Goal: Check status: Check status

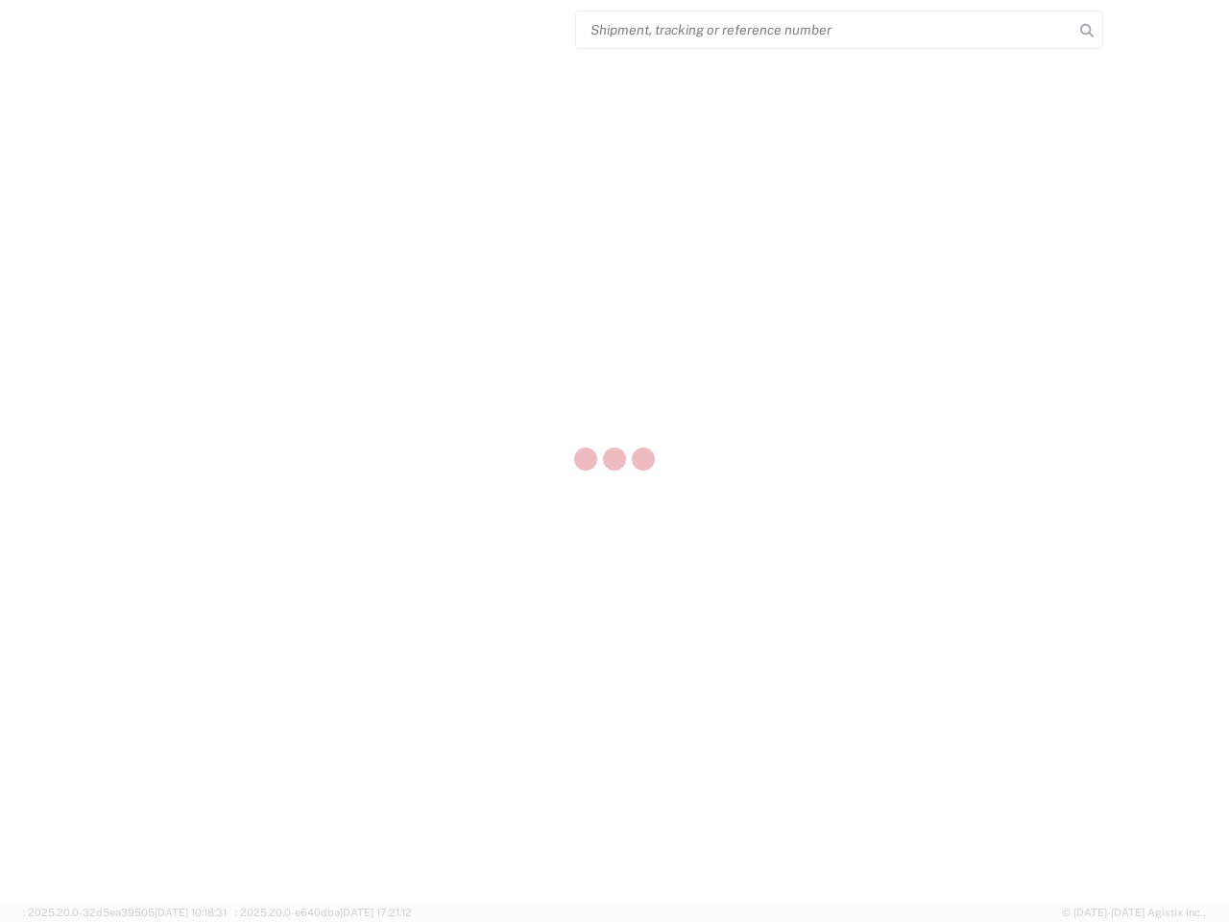
select select "US"
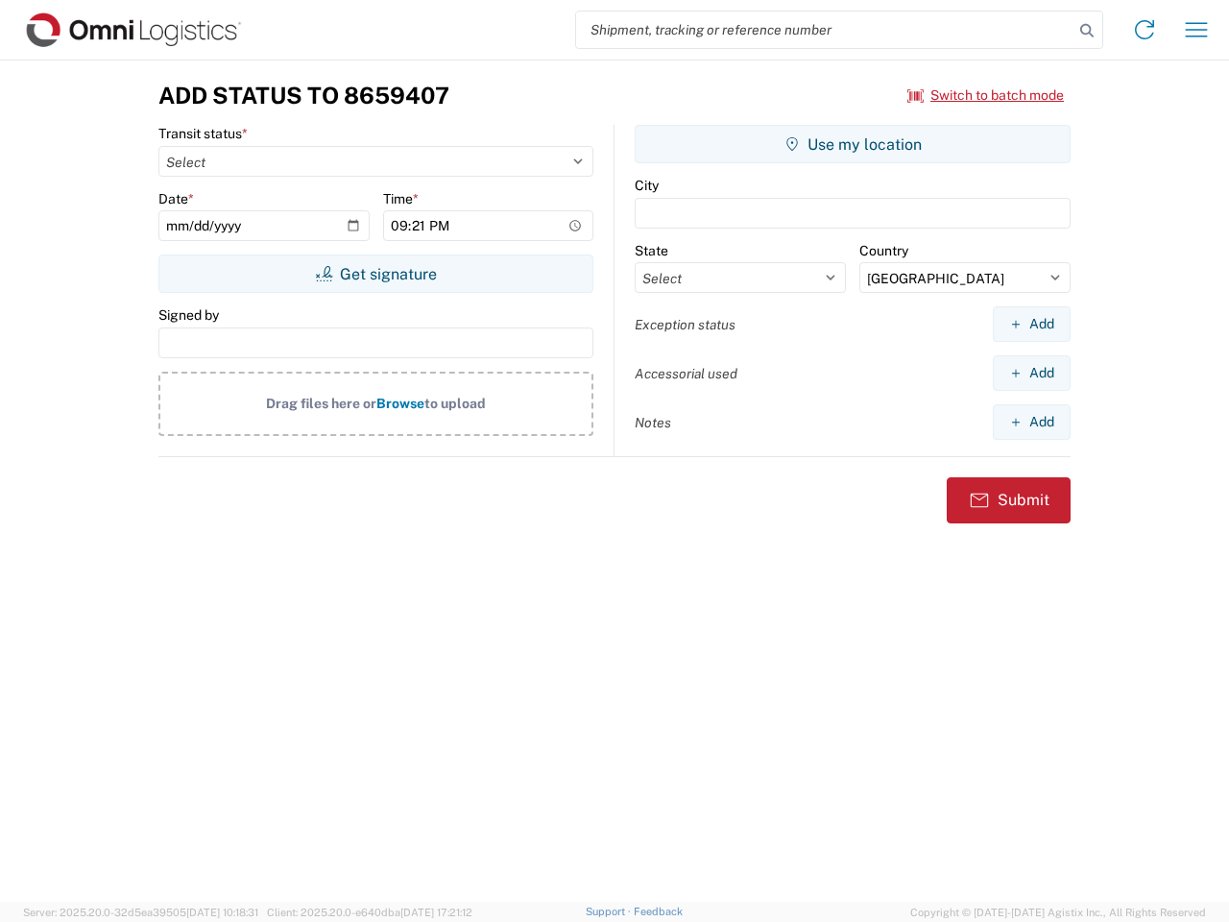
click at [825, 30] on input "search" at bounding box center [825, 30] width 498 height 36
click at [1087, 31] on icon at bounding box center [1087, 30] width 27 height 27
click at [1145, 30] on icon at bounding box center [1145, 29] width 31 height 31
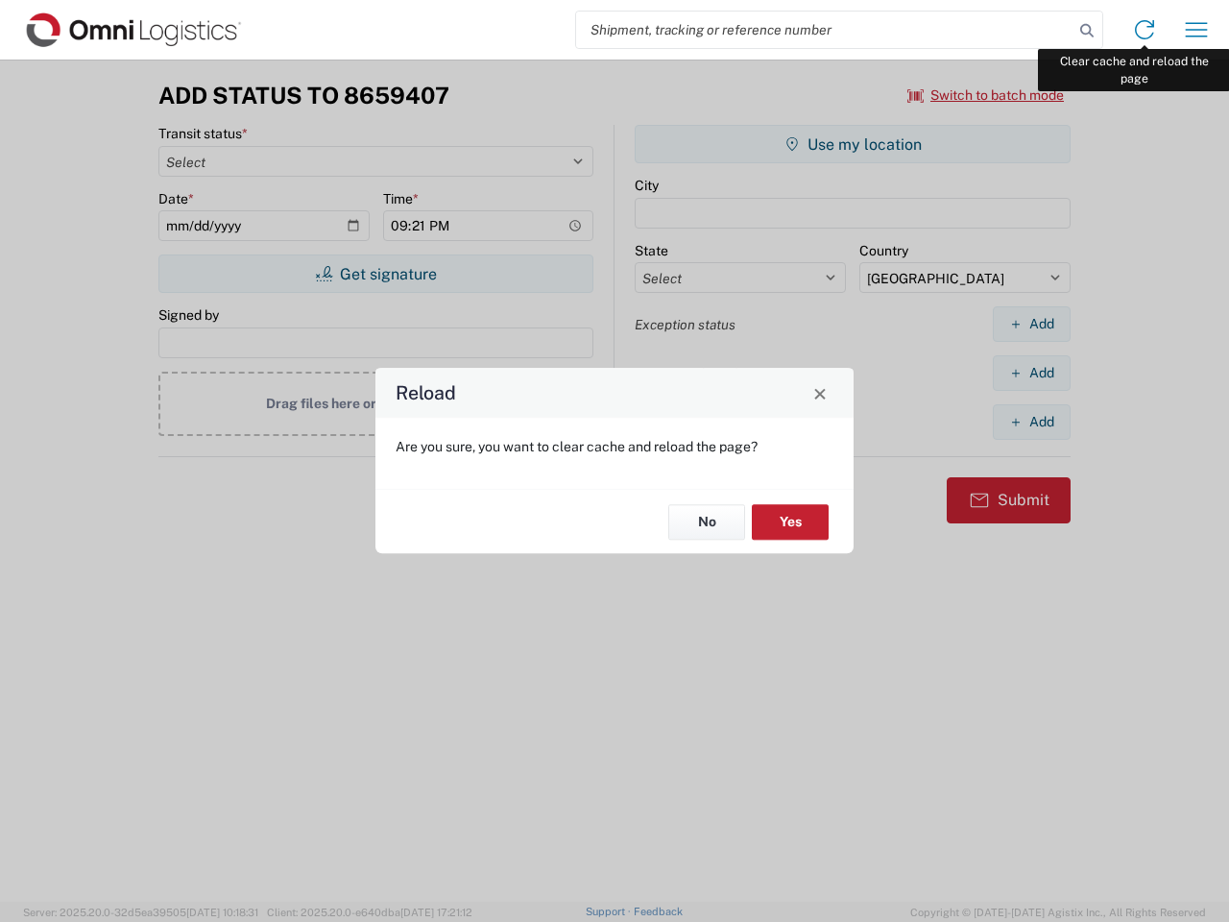
click at [1197, 30] on div "Reload Are you sure, you want to clear cache and reload the page? No Yes" at bounding box center [614, 461] width 1229 height 922
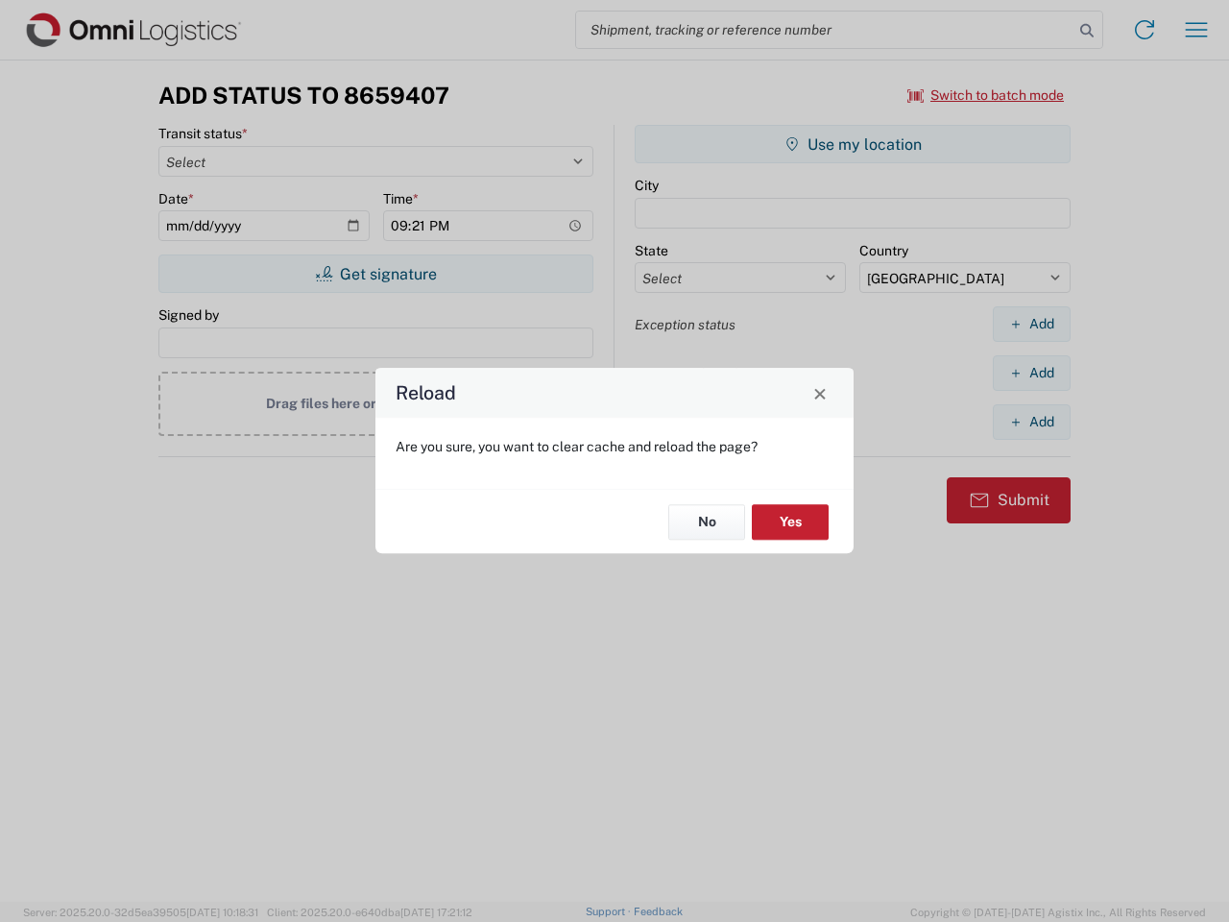
click at [986, 95] on div "Reload Are you sure, you want to clear cache and reload the page? No Yes" at bounding box center [614, 461] width 1229 height 922
click at [376, 274] on div "Reload Are you sure, you want to clear cache and reload the page? No Yes" at bounding box center [614, 461] width 1229 height 922
click at [853, 144] on div "Reload Are you sure, you want to clear cache and reload the page? No Yes" at bounding box center [614, 461] width 1229 height 922
click at [1032, 324] on div "Reload Are you sure, you want to clear cache and reload the page? No Yes" at bounding box center [614, 461] width 1229 height 922
click at [1032, 373] on div "Reload Are you sure, you want to clear cache and reload the page? No Yes" at bounding box center [614, 461] width 1229 height 922
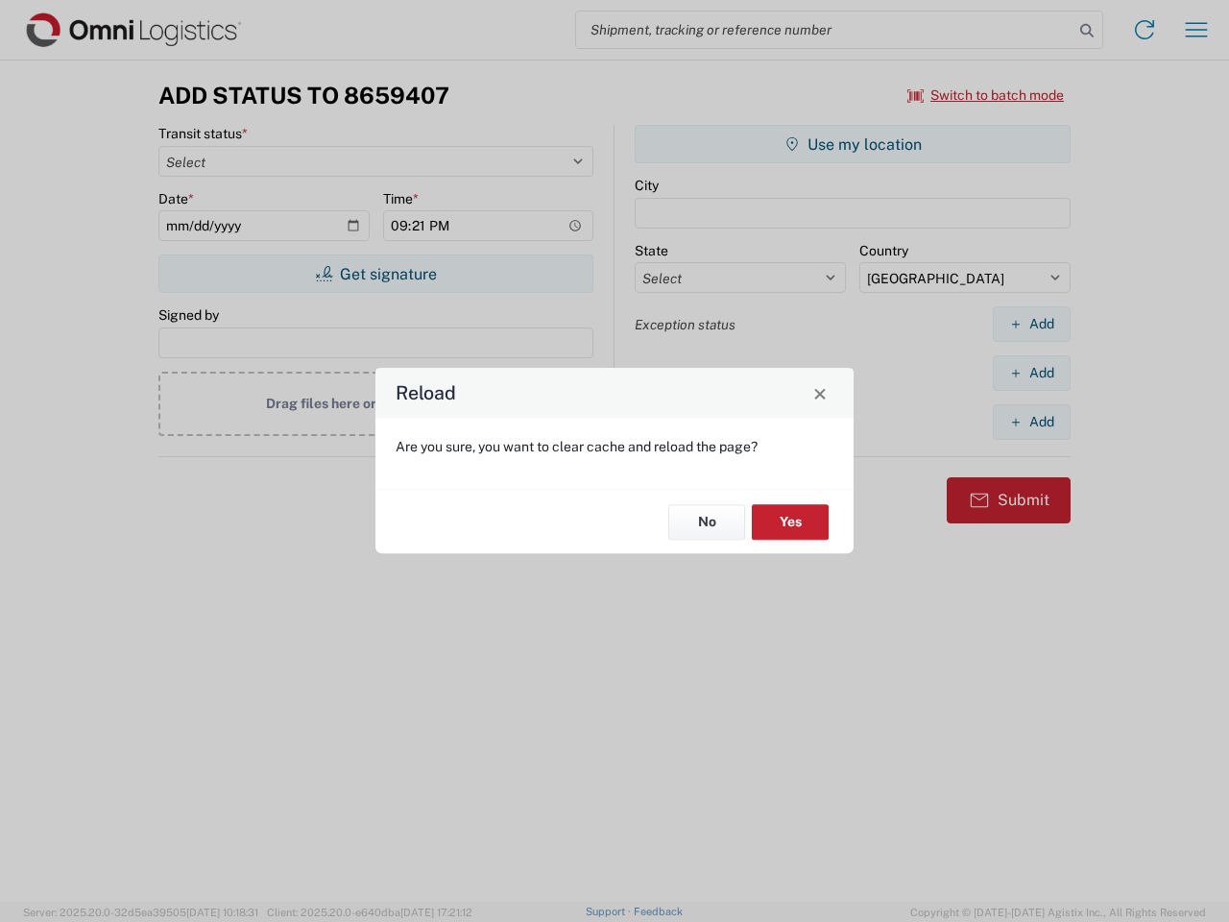
click at [1032, 422] on div "Reload Are you sure, you want to clear cache and reload the page? No Yes" at bounding box center [614, 461] width 1229 height 922
